Goal: Book appointment/travel/reservation

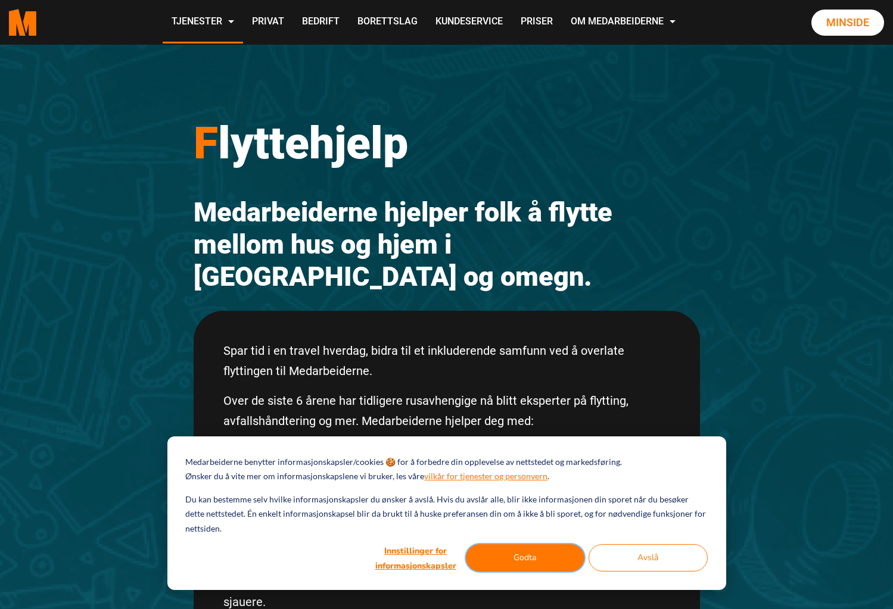
click at [521, 553] on button "Godta" at bounding box center [525, 557] width 119 height 27
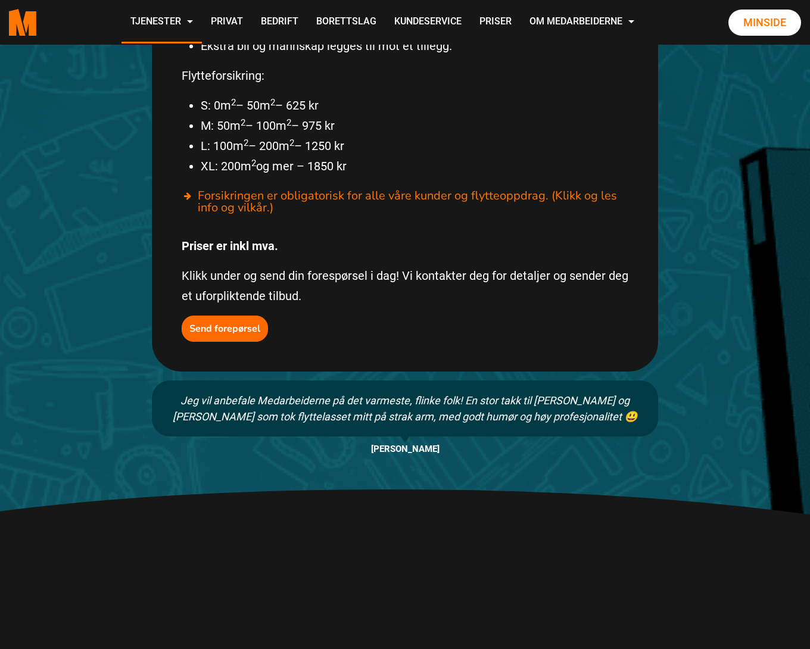
scroll to position [789, 0]
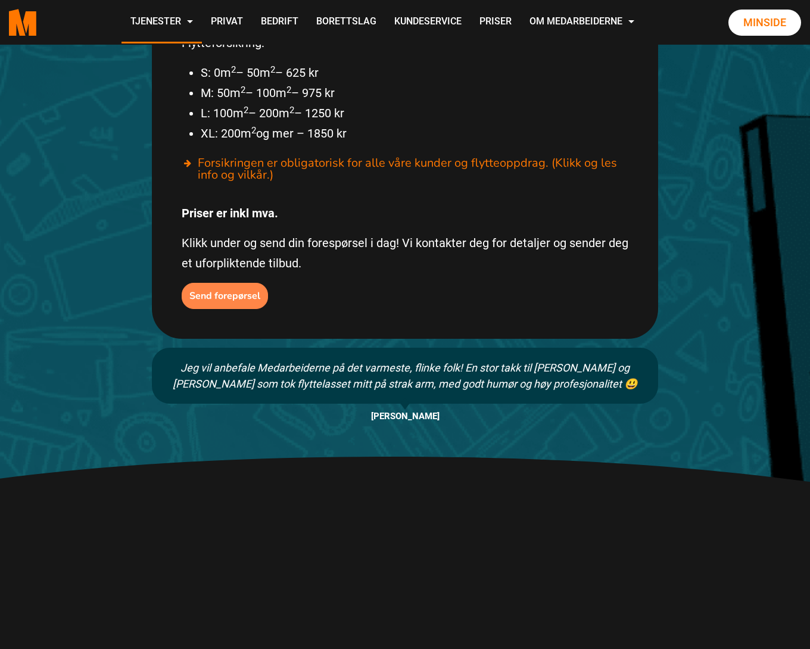
click at [226, 289] on b "Send forepørsel" at bounding box center [224, 295] width 71 height 13
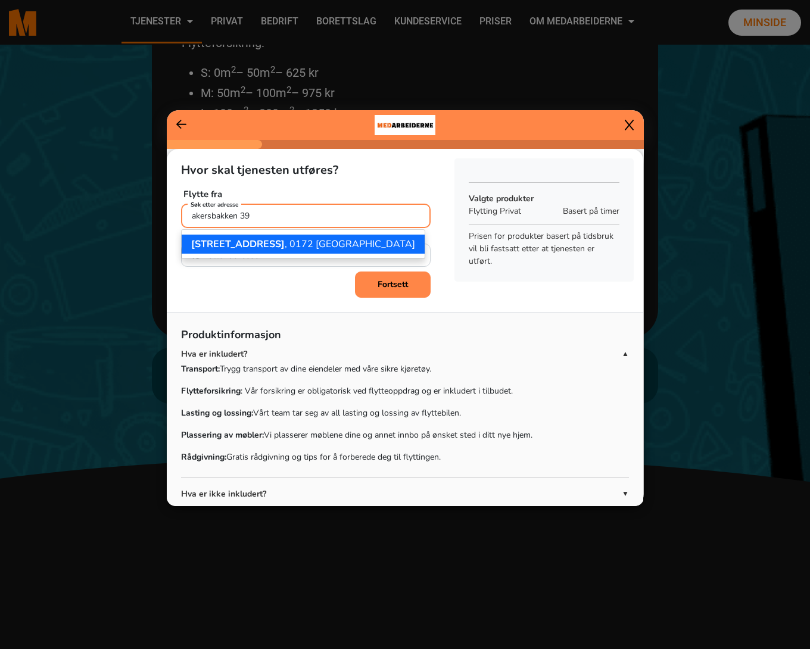
click at [309, 248] on ngb-highlight "[STREET_ADDRESS]" at bounding box center [303, 244] width 224 height 13
type input "[STREET_ADDRESS]"
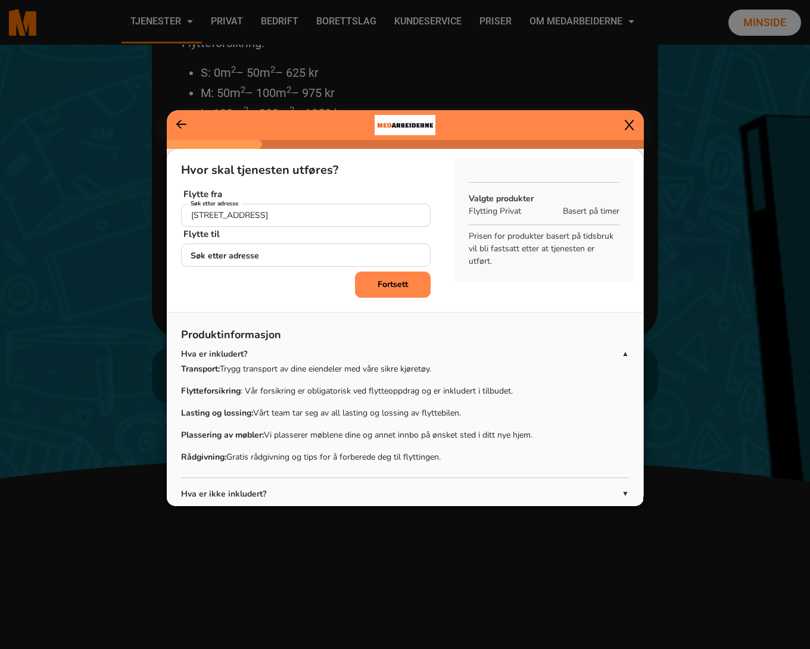
click at [364, 237] on p "Flytte til" at bounding box center [305, 234] width 245 height 14
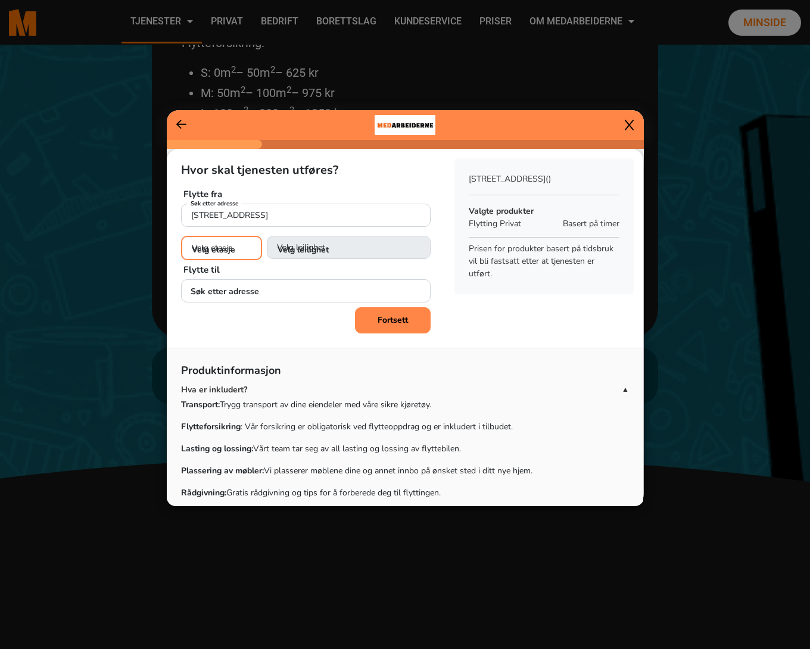
select select "02"
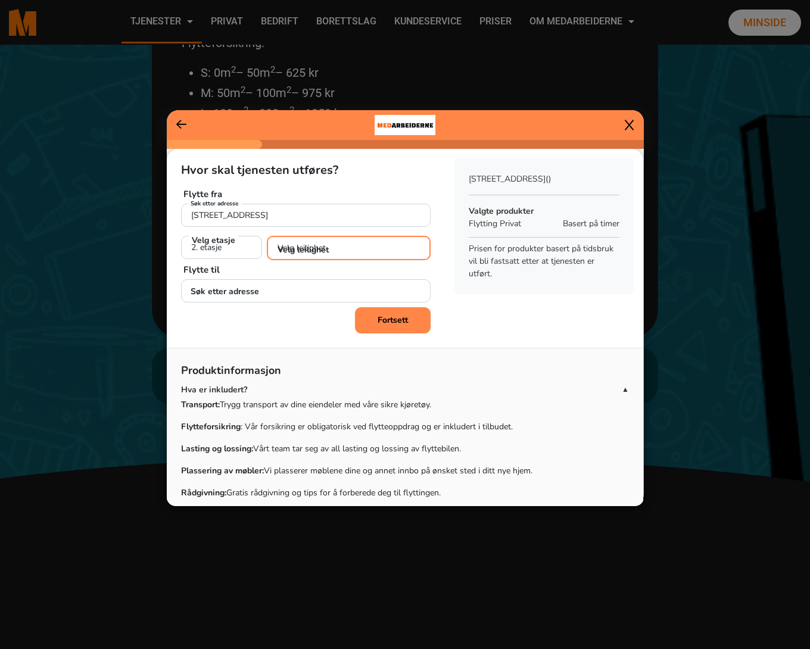
select select "H0205"
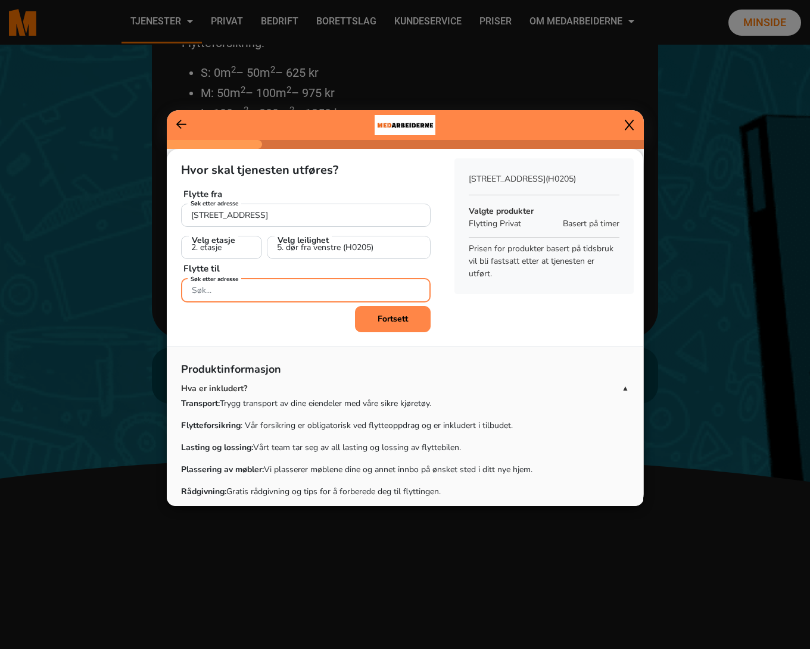
click at [267, 293] on input "Søk etter adresse" at bounding box center [306, 290] width 250 height 24
click at [246, 291] on input "trondheimsvein 32" at bounding box center [306, 290] width 250 height 24
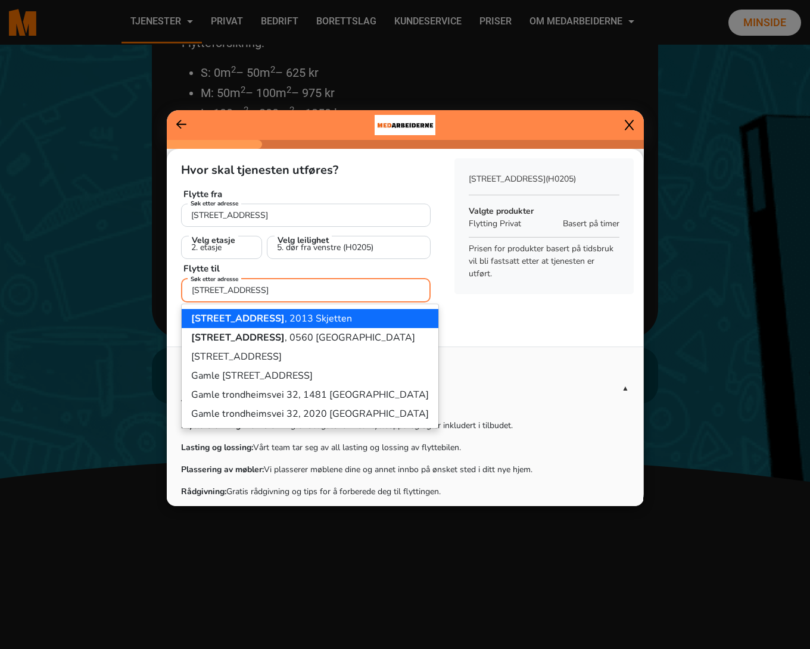
click at [284, 292] on input "[STREET_ADDRESS]" at bounding box center [306, 290] width 250 height 24
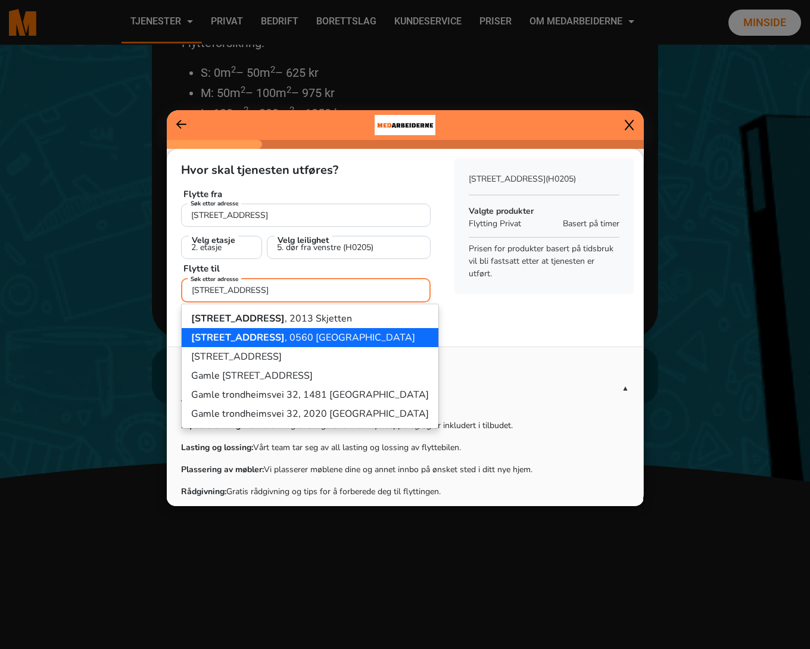
click at [267, 340] on span "[STREET_ADDRESS]" at bounding box center [238, 337] width 94 height 13
type input "[STREET_ADDRESS]"
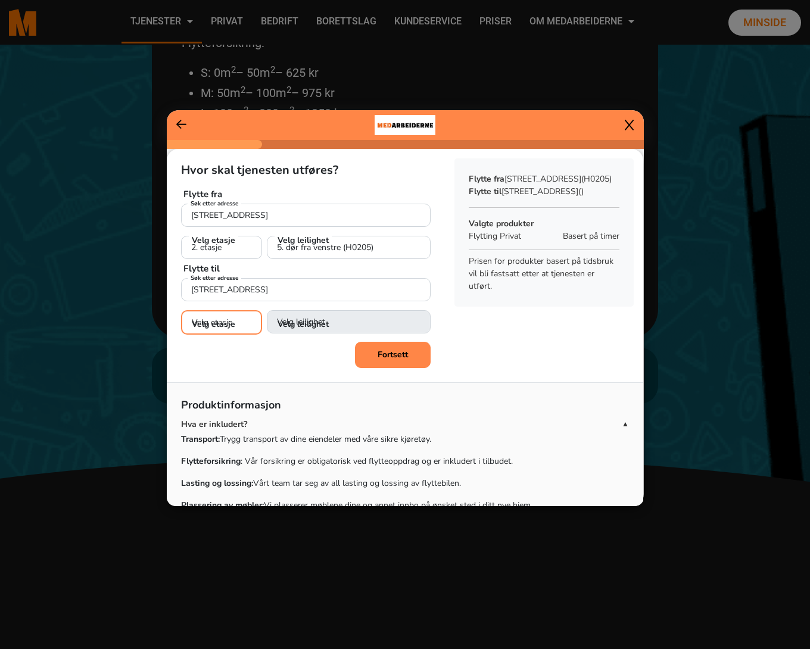
select select "03"
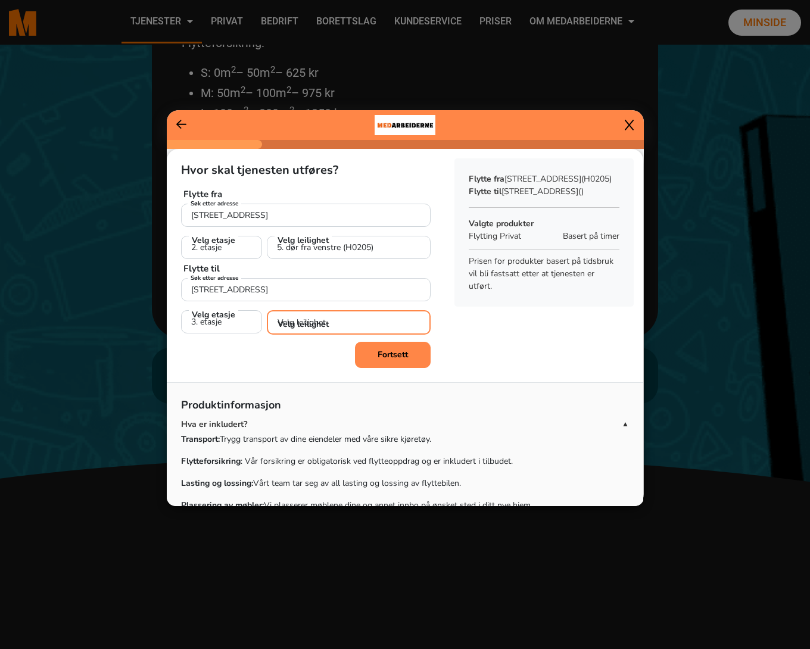
select select "H0301"
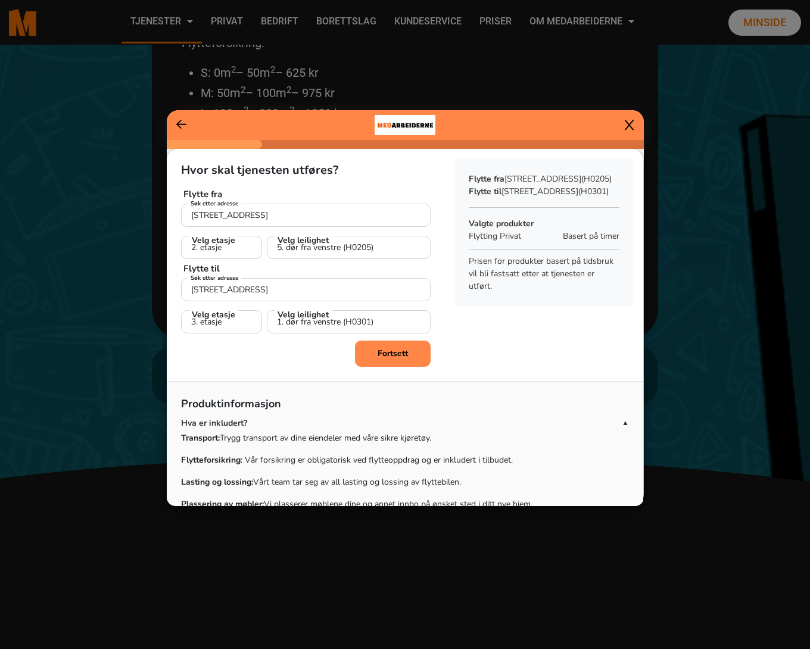
click at [406, 353] on b "Fortsett" at bounding box center [393, 353] width 30 height 11
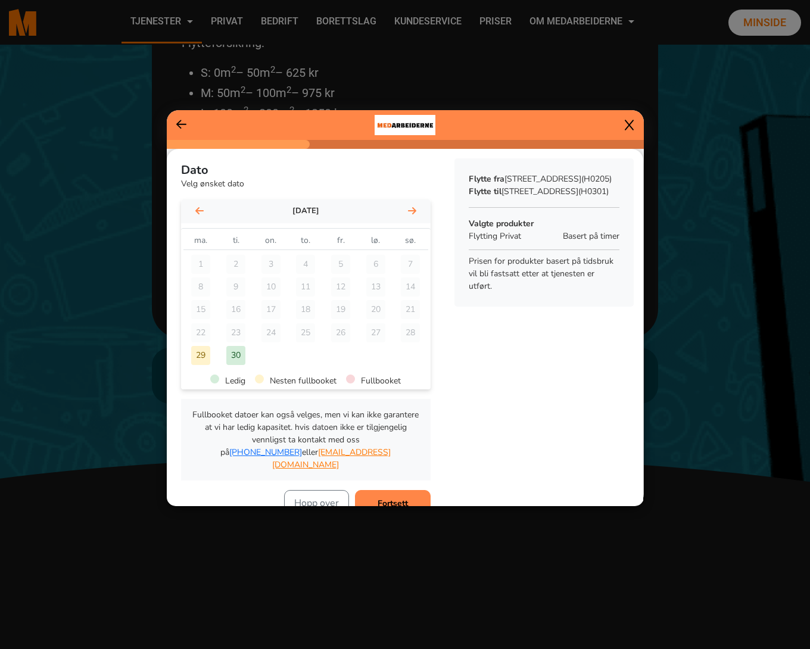
click at [412, 210] on icon at bounding box center [412, 211] width 8 height 10
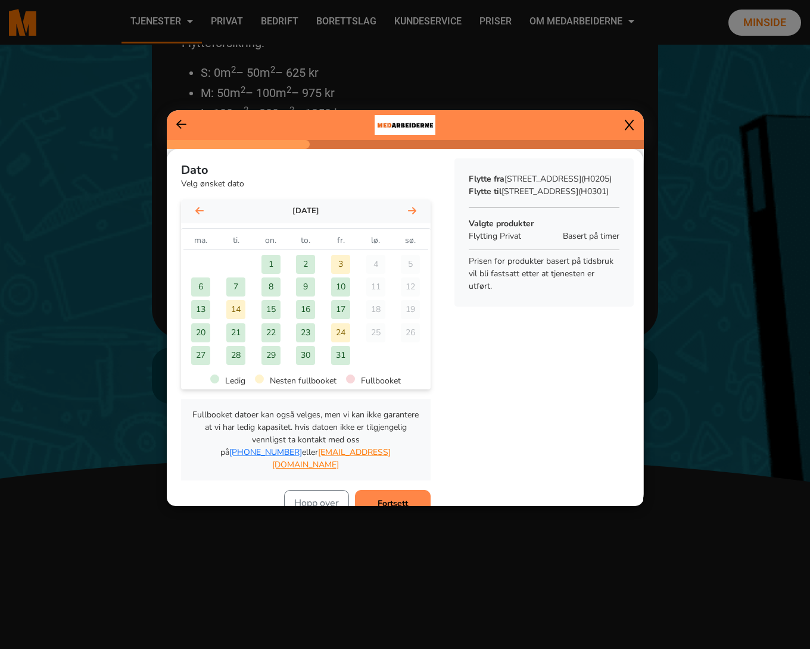
click at [342, 329] on div "24" at bounding box center [340, 332] width 19 height 19
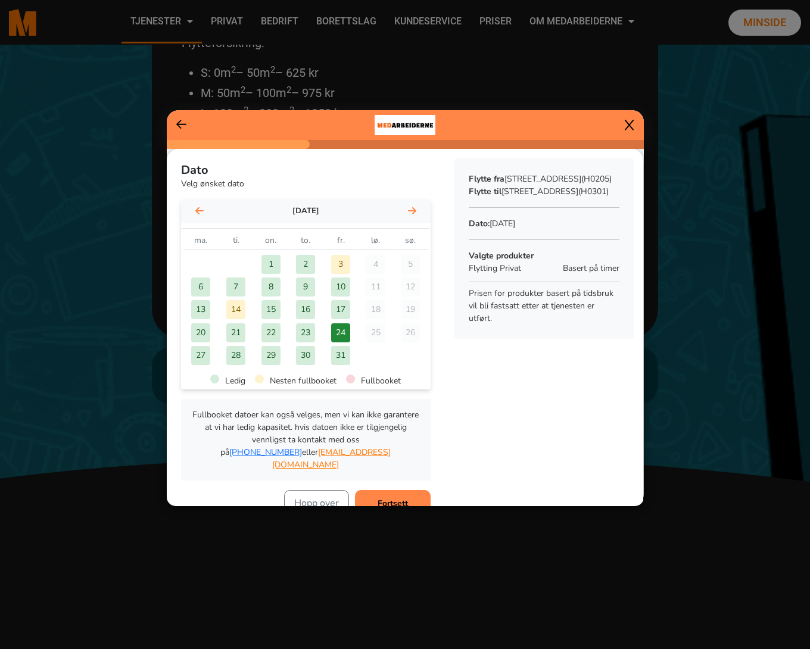
click at [404, 498] on b "Fortsett" at bounding box center [393, 503] width 30 height 11
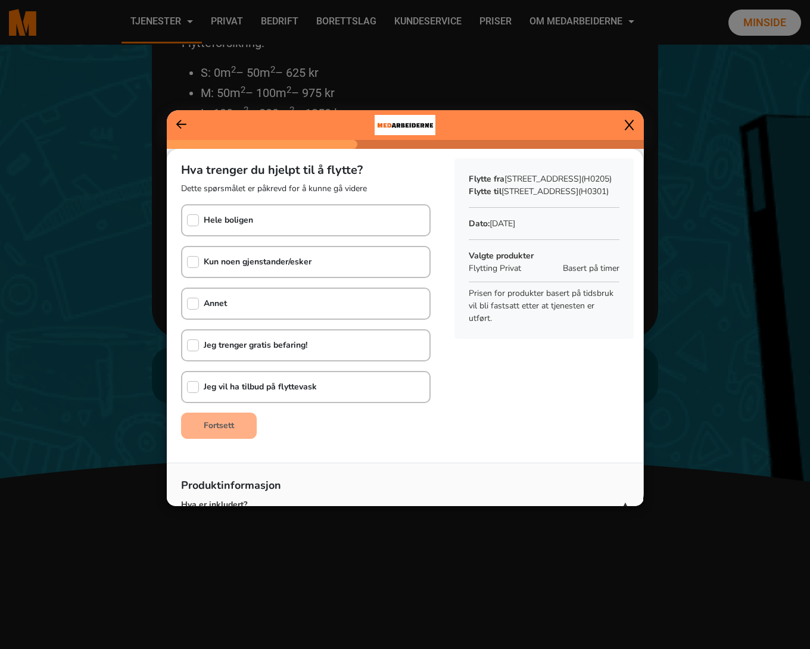
click at [194, 216] on input "checkbox" at bounding box center [193, 220] width 12 height 12
checkbox input "true"
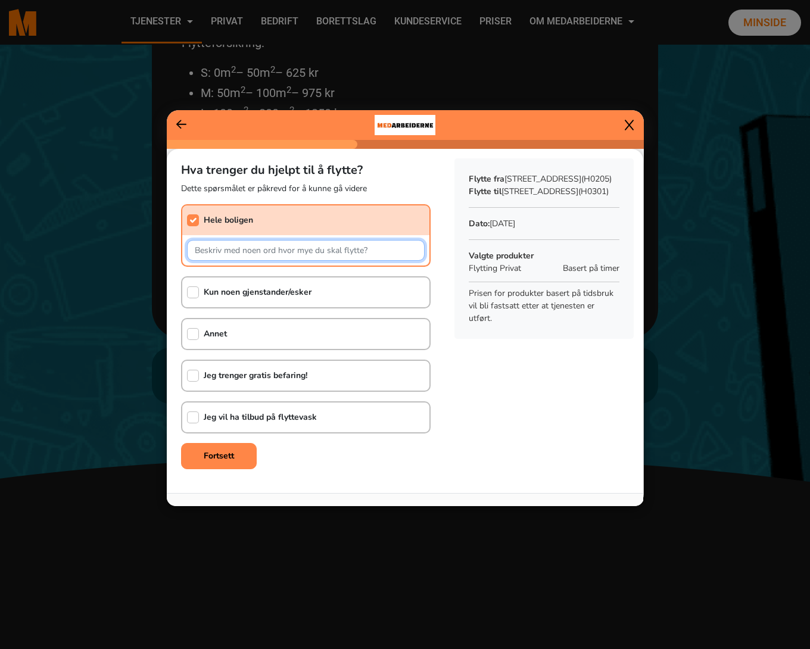
click at [233, 252] on input "text" at bounding box center [306, 250] width 238 height 21
type input "ca. 20 esker, 6 møbler, 1 stor tv"
click at [193, 417] on input "checkbox" at bounding box center [193, 418] width 12 height 12
checkbox input "true"
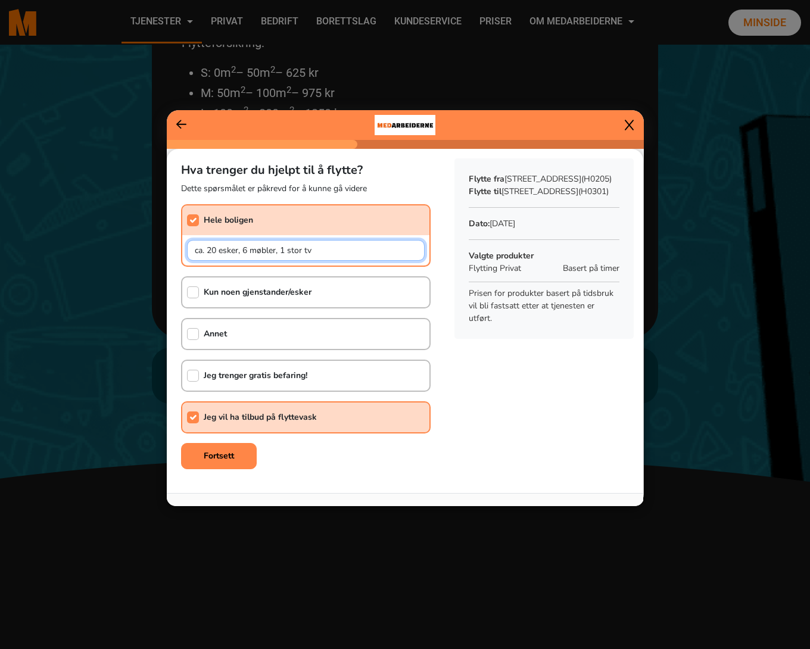
click at [316, 252] on input "ca. 20 esker, 6 møbler, 1 stor tv" at bounding box center [306, 250] width 238 height 21
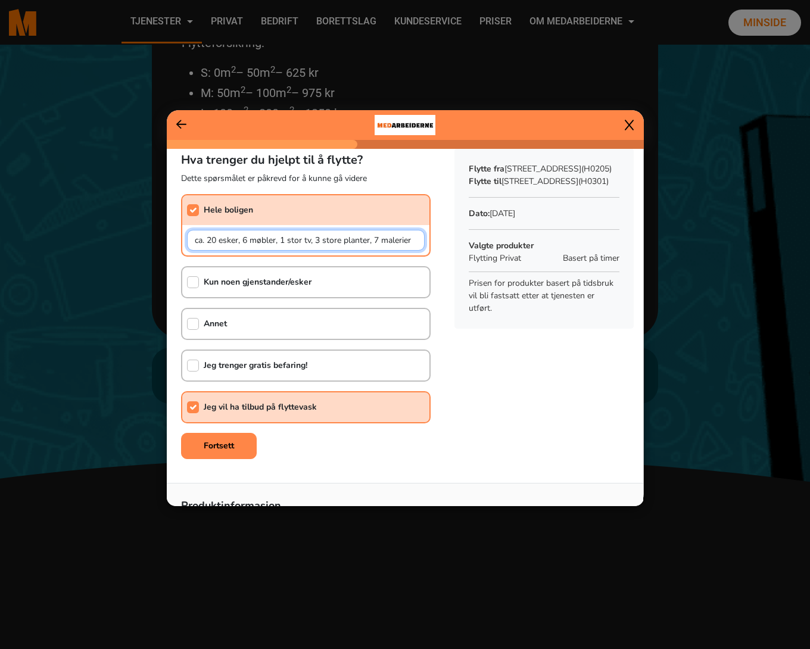
scroll to position [13, 0]
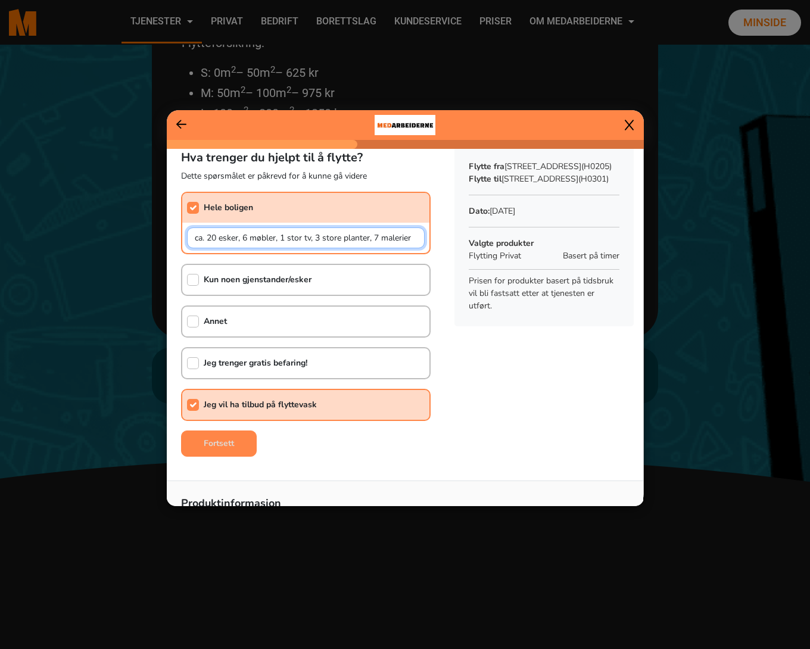
type input "ca. 20 esker, 6 møbler, 1 stor tv, 3 store planter, 7 malerier"
click at [229, 445] on b "Fortsett" at bounding box center [219, 443] width 30 height 11
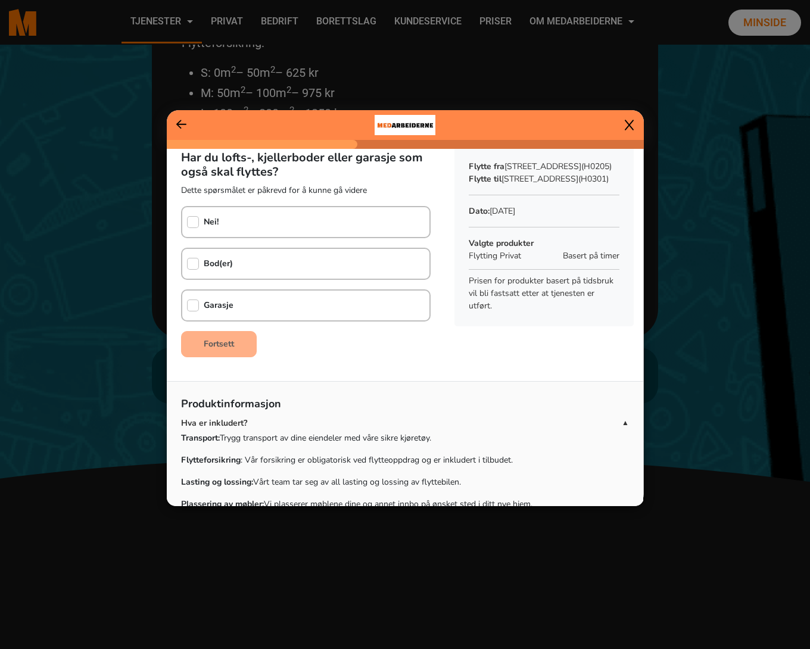
click at [193, 222] on input "checkbox" at bounding box center [193, 222] width 12 height 12
checkbox input "true"
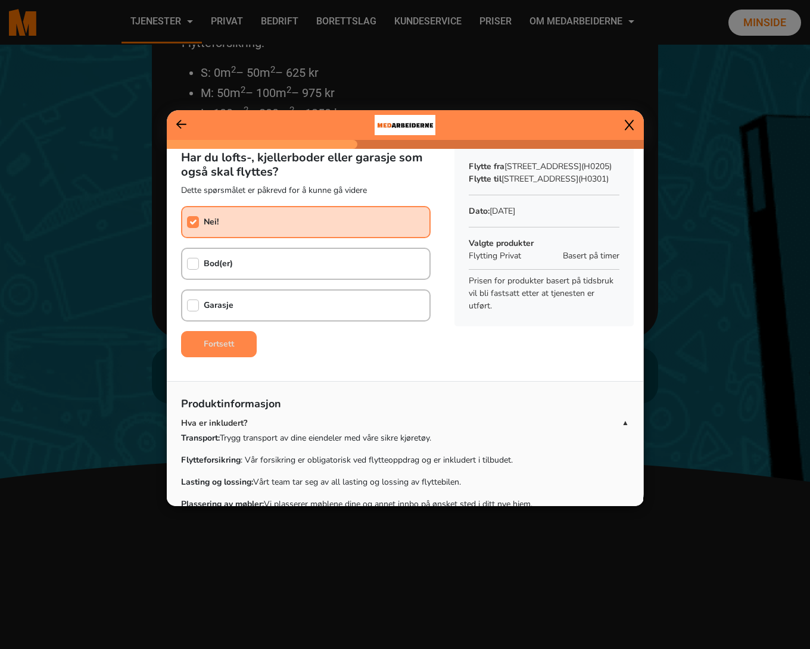
click at [233, 347] on b "Fortsett" at bounding box center [219, 343] width 30 height 11
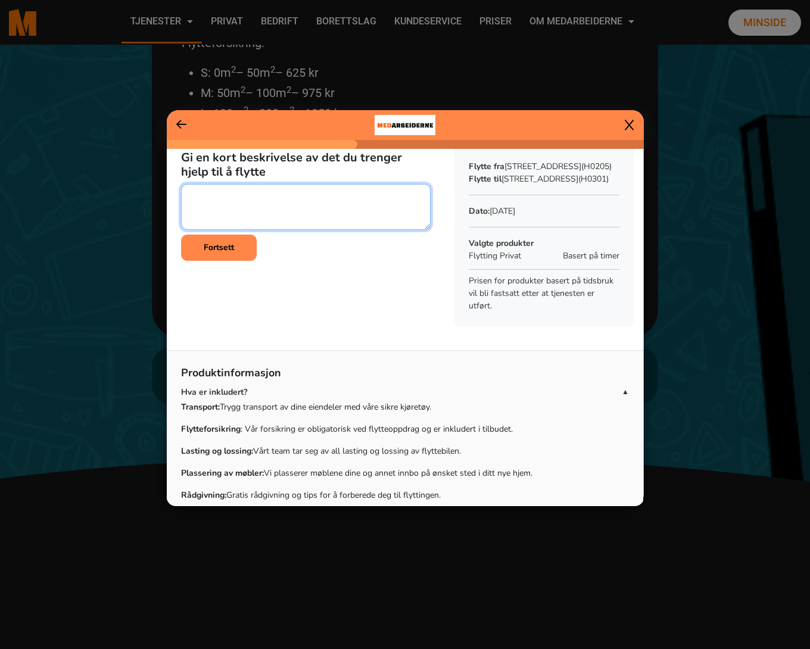
click at [219, 196] on textarea at bounding box center [306, 207] width 250 height 46
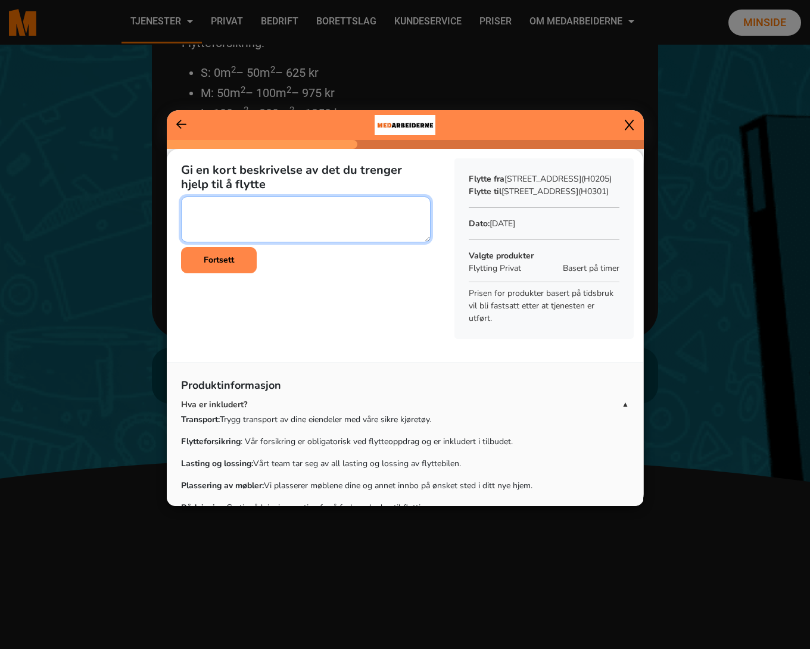
scroll to position [0, 0]
click at [226, 216] on textarea at bounding box center [306, 220] width 250 height 46
click at [248, 208] on textarea at bounding box center [306, 220] width 250 height 46
click at [284, 204] on textarea at bounding box center [306, 220] width 250 height 46
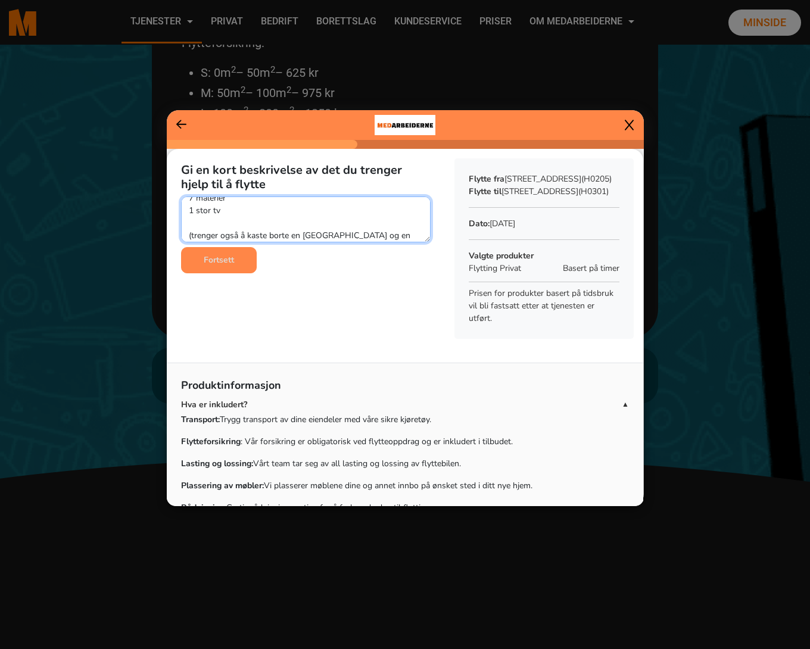
type textarea "ca. 20 esker med bøker, vinyl plater, kjøkken utstyr, klaer 6 møbler (bokhyler,…"
click at [214, 264] on b "Fortsett" at bounding box center [219, 259] width 30 height 11
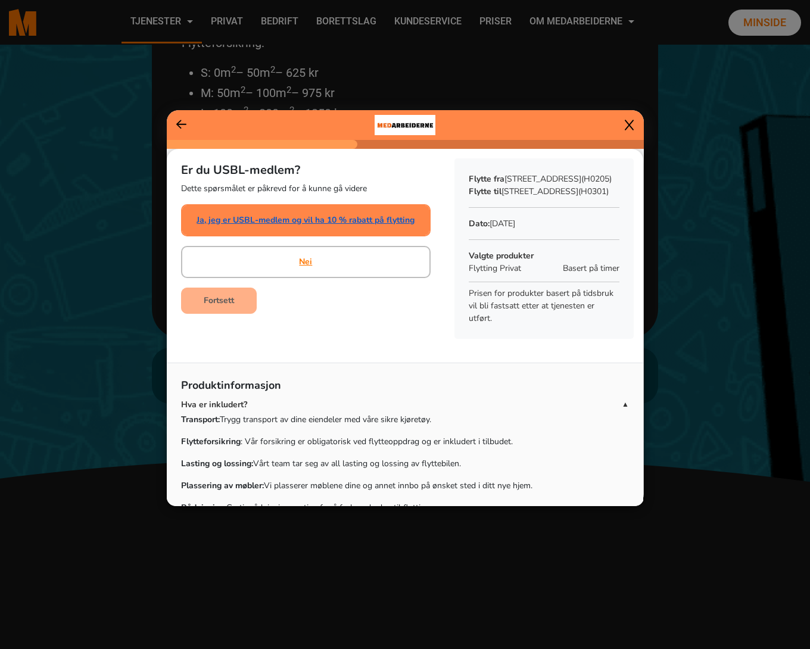
click at [268, 219] on link "Ja, jeg er USBL-medlem og vil ha 10 % rabatt på flytting" at bounding box center [306, 220] width 218 height 13
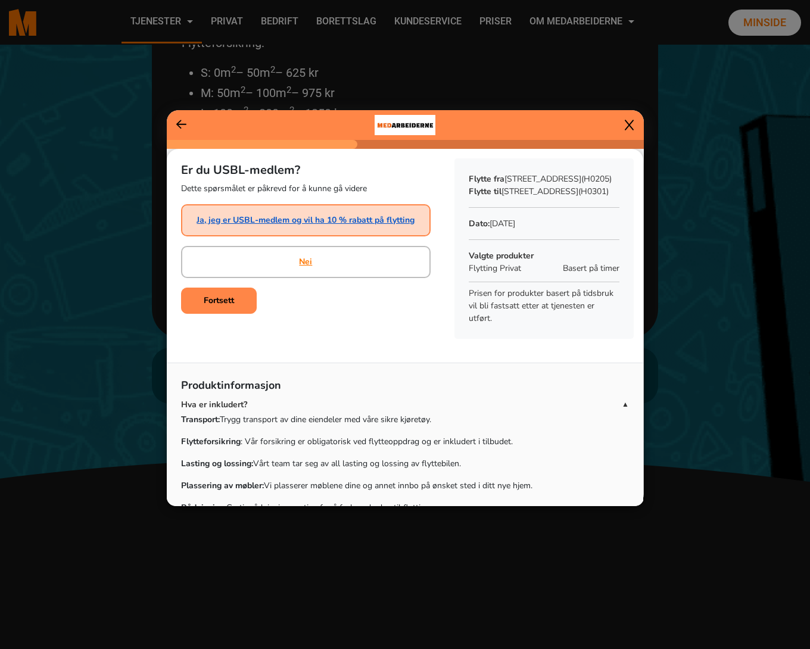
click at [264, 216] on link "Ja, jeg er USBL-medlem og vil ha 10 % rabatt på flytting" at bounding box center [306, 220] width 218 height 13
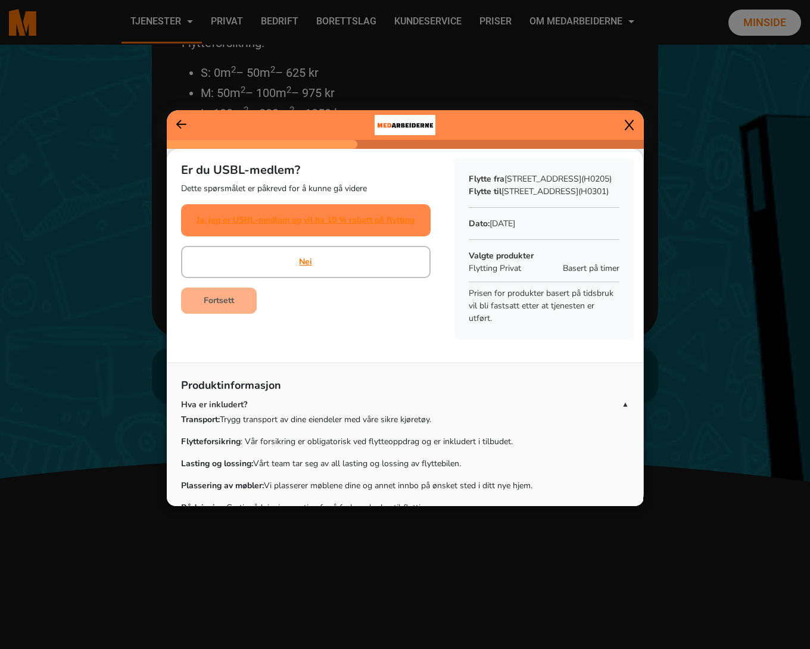
click at [263, 212] on div "Ja, jeg er USBL-medlem og vil ha 10 % rabatt på flytting" at bounding box center [306, 220] width 218 height 30
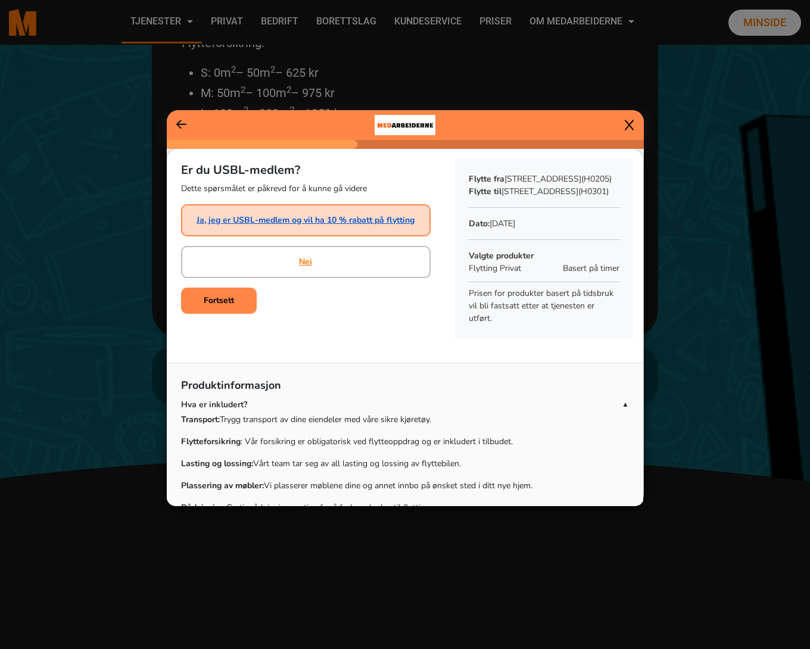
click at [255, 219] on link "Ja, jeg er USBL-medlem og vil ha 10 % rabatt på flytting" at bounding box center [306, 220] width 218 height 13
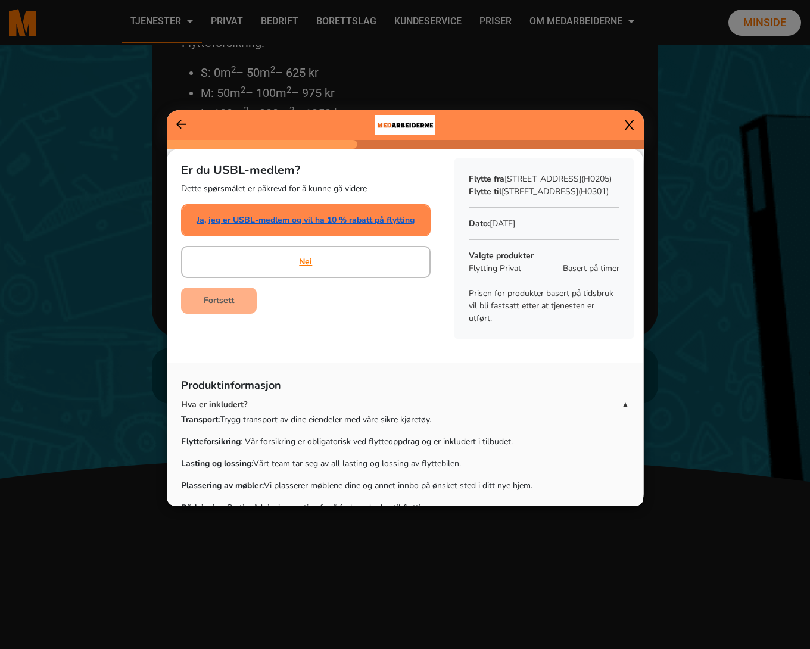
click at [243, 216] on link "Ja, jeg er USBL-medlem og vil ha 10 % rabatt på flytting" at bounding box center [306, 220] width 218 height 13
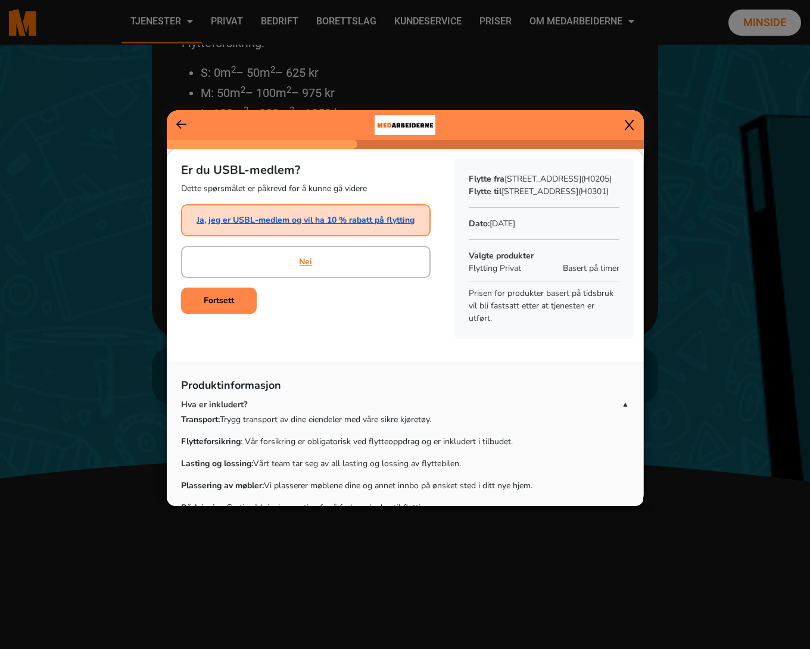
click at [233, 218] on link "Ja, jeg er USBL-medlem og vil ha 10 % rabatt på flytting" at bounding box center [306, 220] width 218 height 13
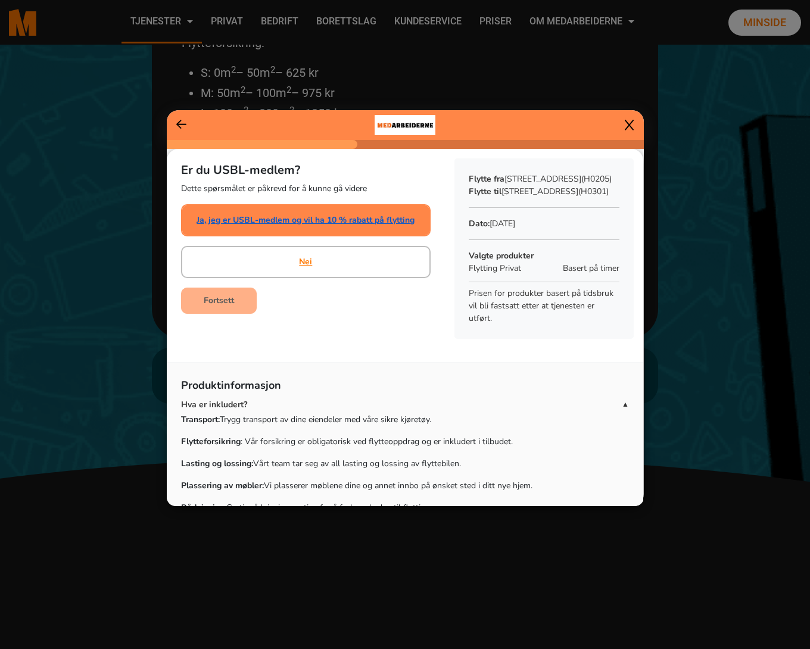
click at [233, 218] on link "Ja, jeg er USBL-medlem og vil ha 10 % rabatt på flytting" at bounding box center [306, 220] width 218 height 13
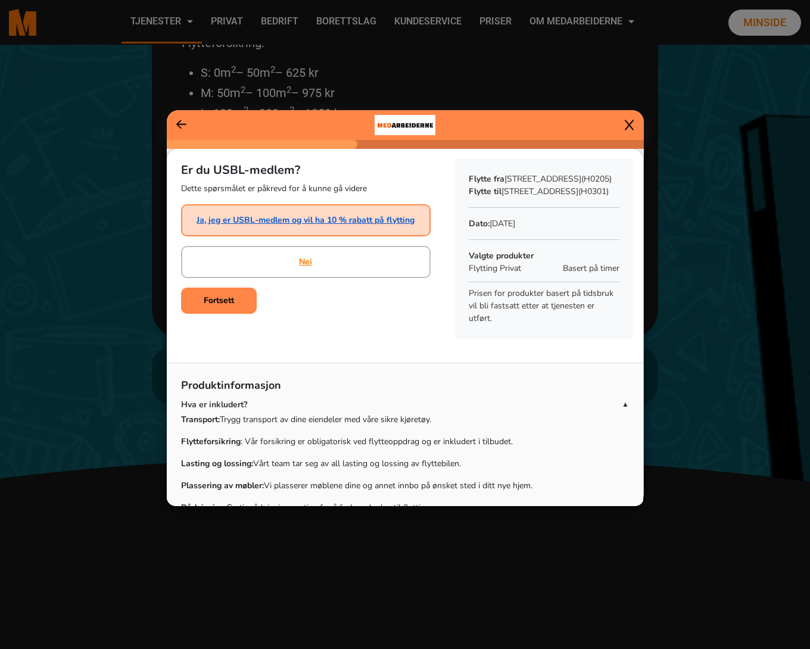
click at [233, 218] on link "Ja, jeg er USBL-medlem og vil ha 10 % rabatt på flytting" at bounding box center [306, 220] width 218 height 13
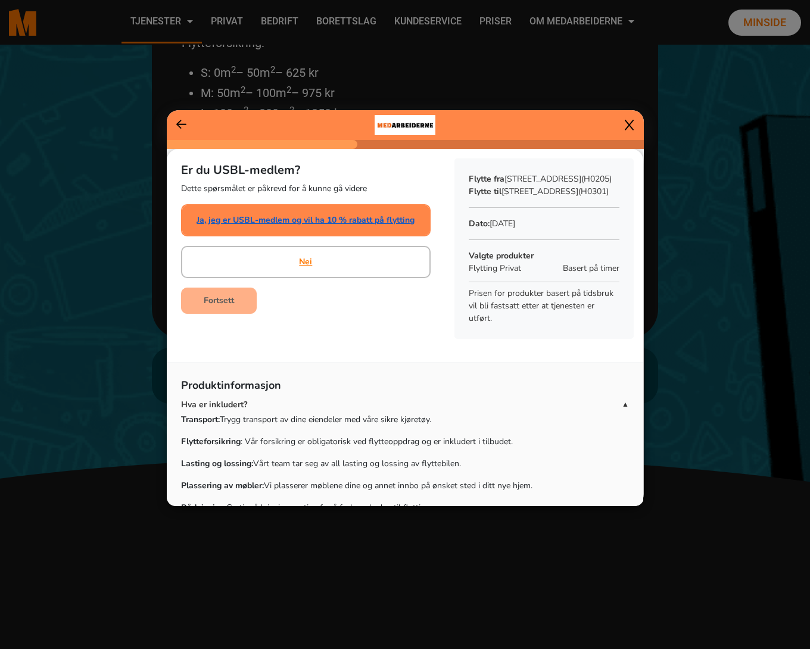
click at [233, 218] on link "Ja, jeg er USBL-medlem og vil ha 10 % rabatt på flytting" at bounding box center [306, 220] width 218 height 13
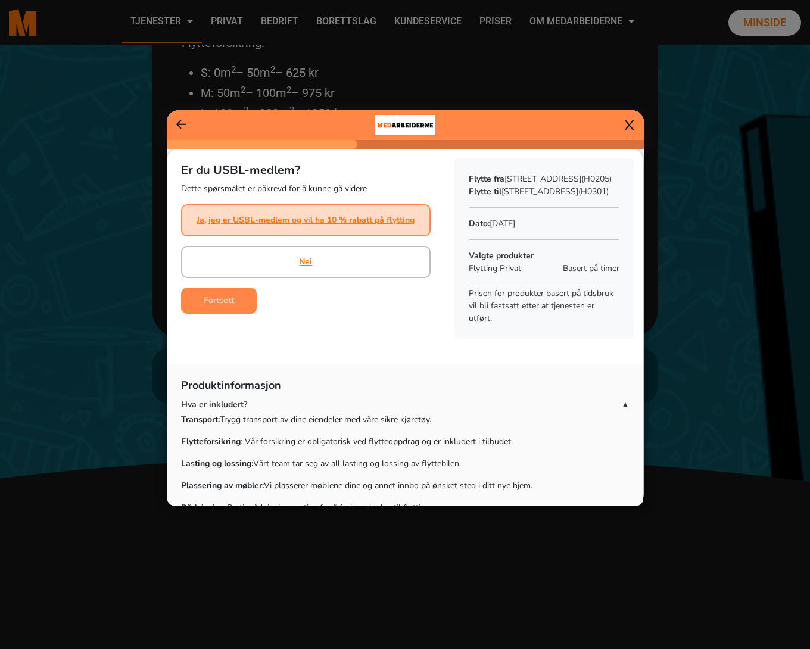
click at [228, 303] on b "Fortsett" at bounding box center [219, 300] width 30 height 11
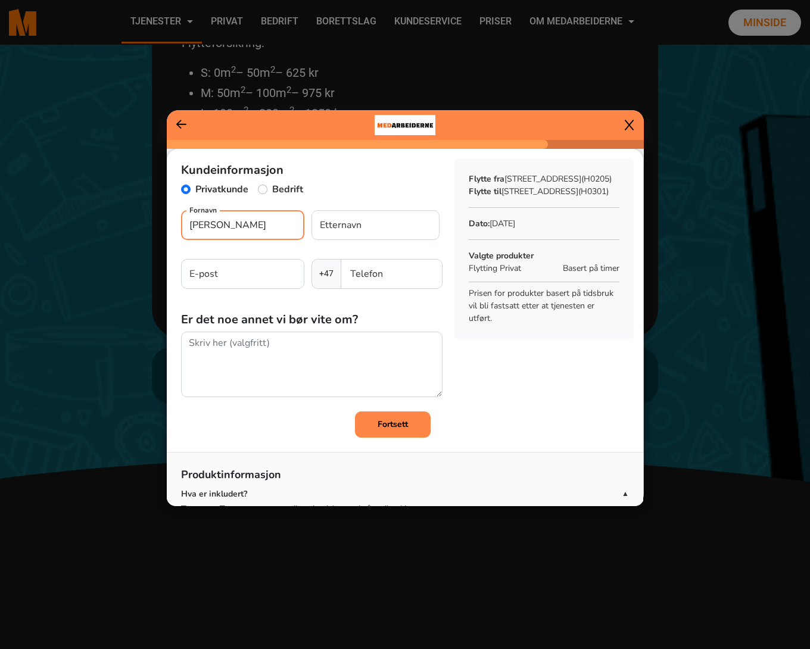
type input "[PERSON_NAME]"
type input "barradas"
type input "danielbarradas@"
type input "[EMAIL_ADDRESS][DOMAIN_NAME]"
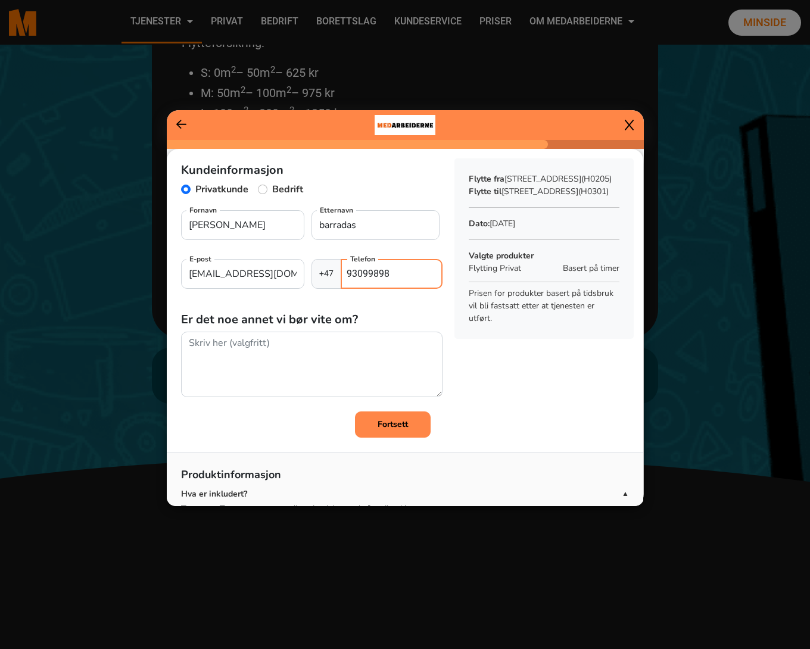
type input "93099898"
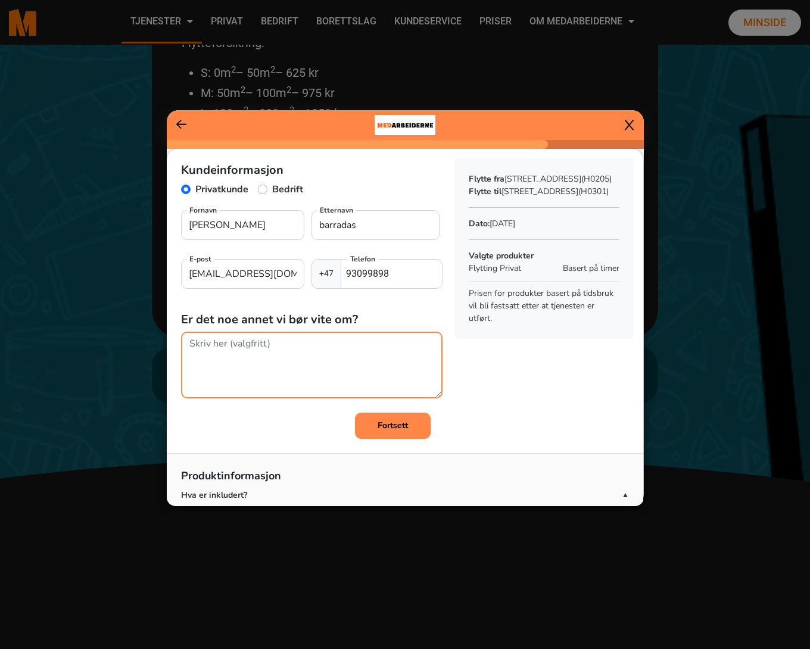
click at [300, 354] on textarea at bounding box center [311, 365] width 261 height 67
type textarea "trenger også å kaste borte sofa og stor seng"
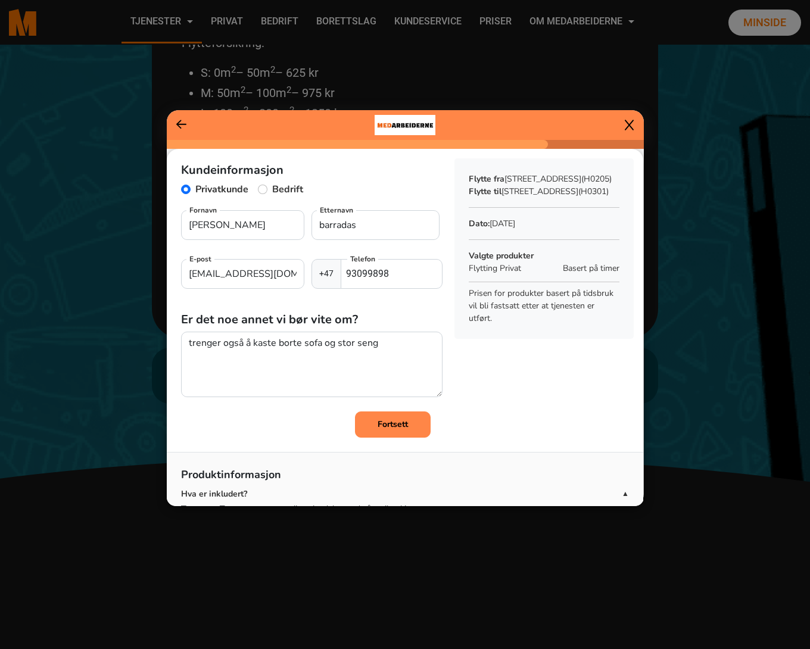
click at [386, 426] on b "Fortsett" at bounding box center [393, 424] width 30 height 11
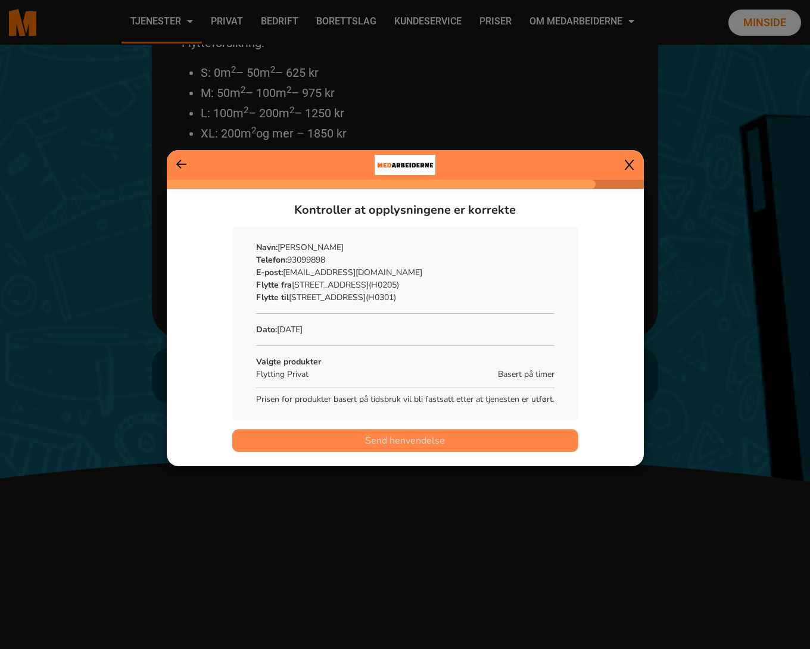
click at [398, 443] on span "Send henvendelse" at bounding box center [405, 441] width 80 height 14
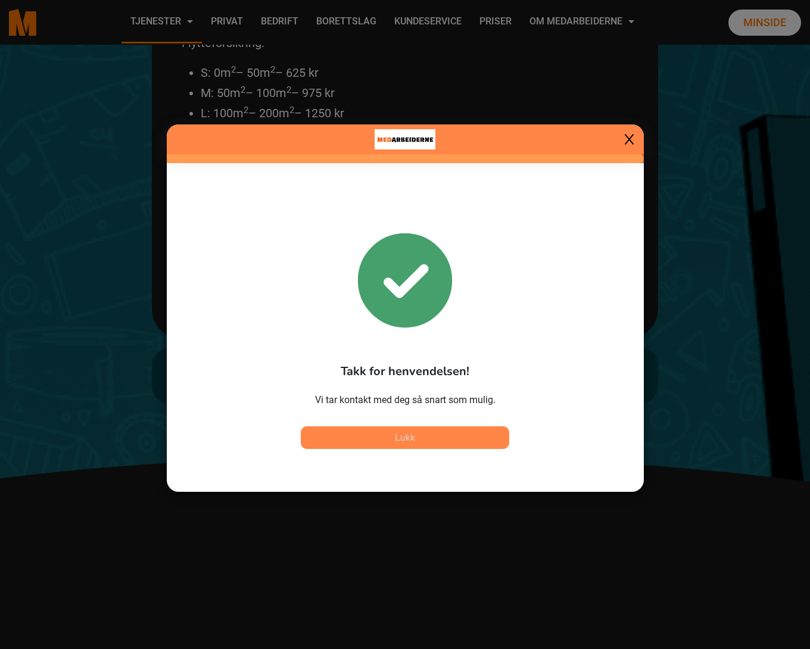
click at [399, 442] on span "Lukk" at bounding box center [405, 437] width 20 height 13
